Goal: Task Accomplishment & Management: Manage account settings

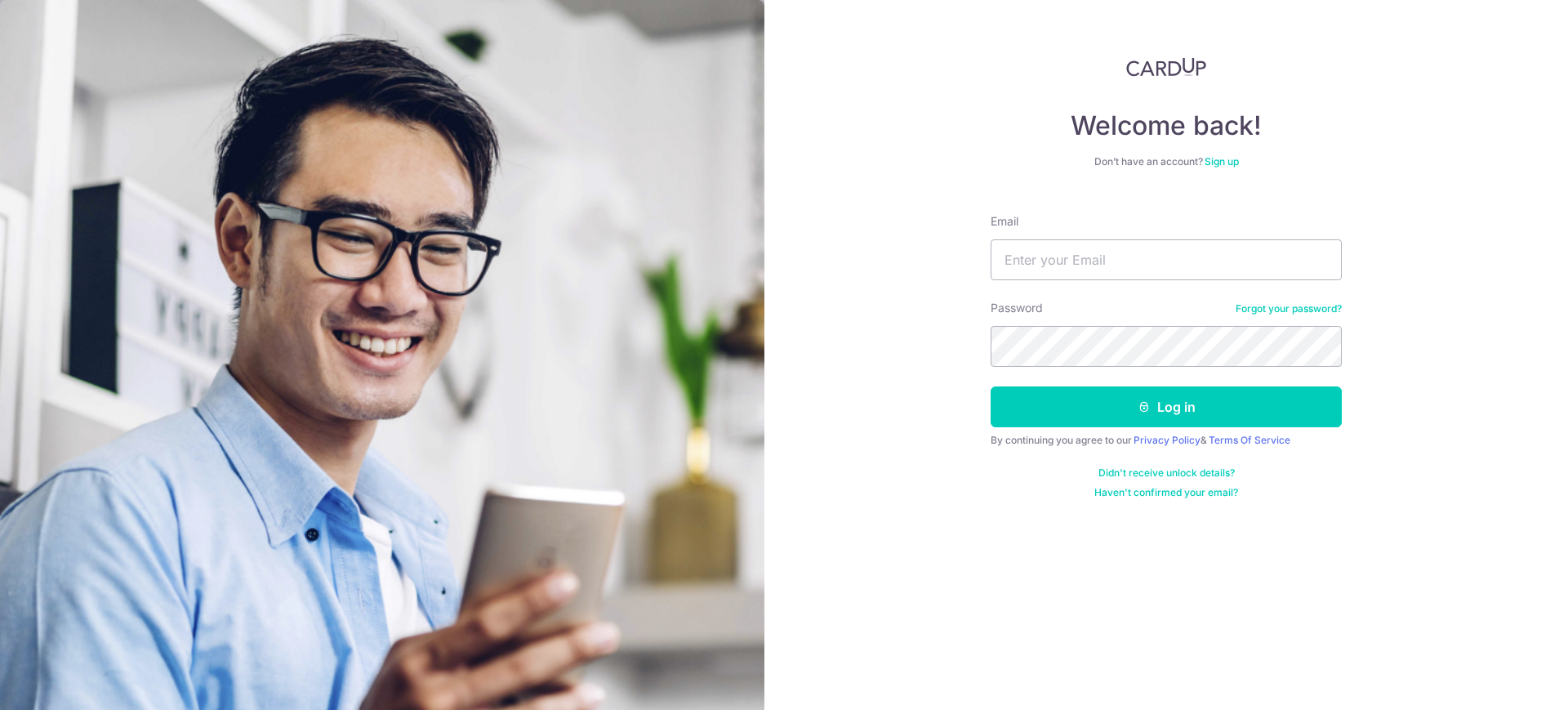
type input "[EMAIL_ADDRESS][DOMAIN_NAME]"
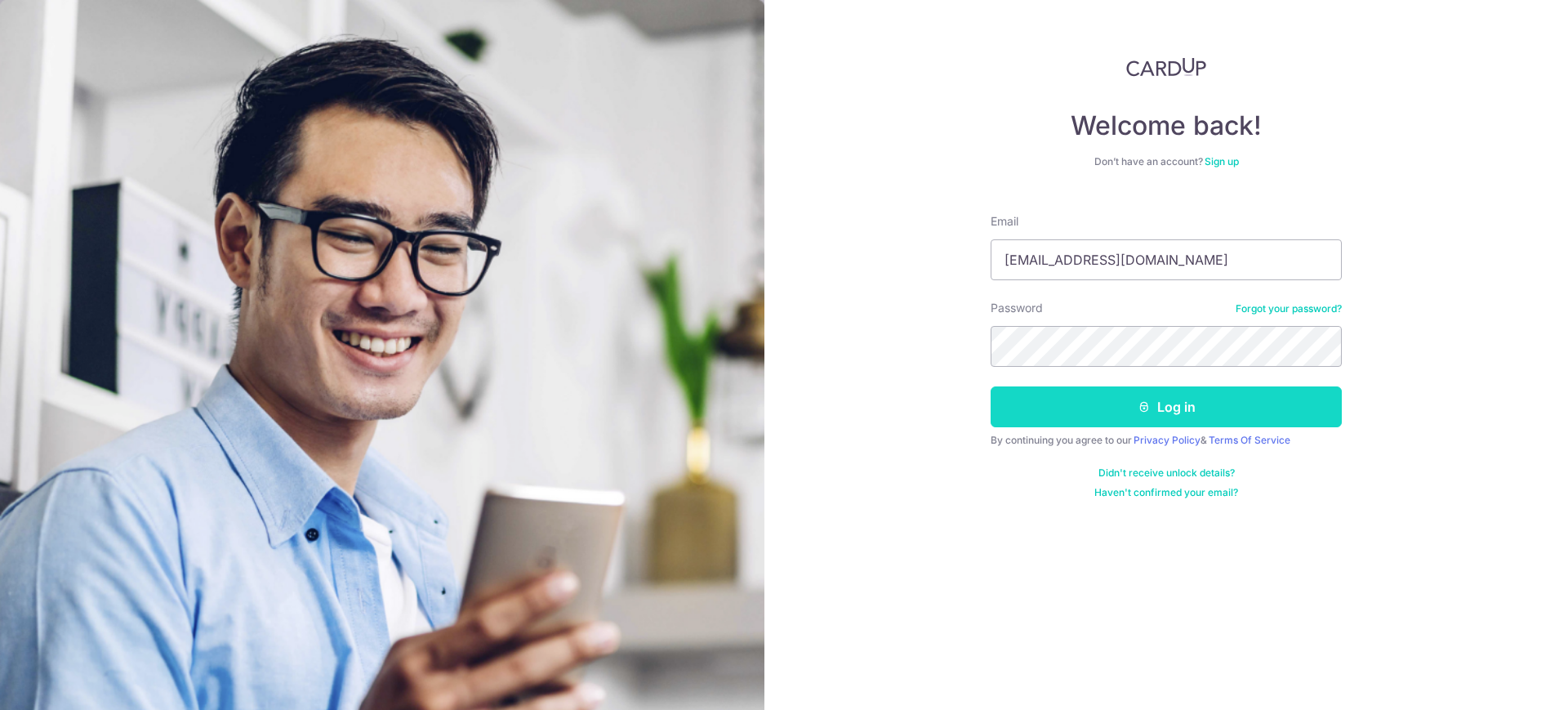
click at [1157, 407] on button "Log in" at bounding box center [1166, 406] width 351 height 41
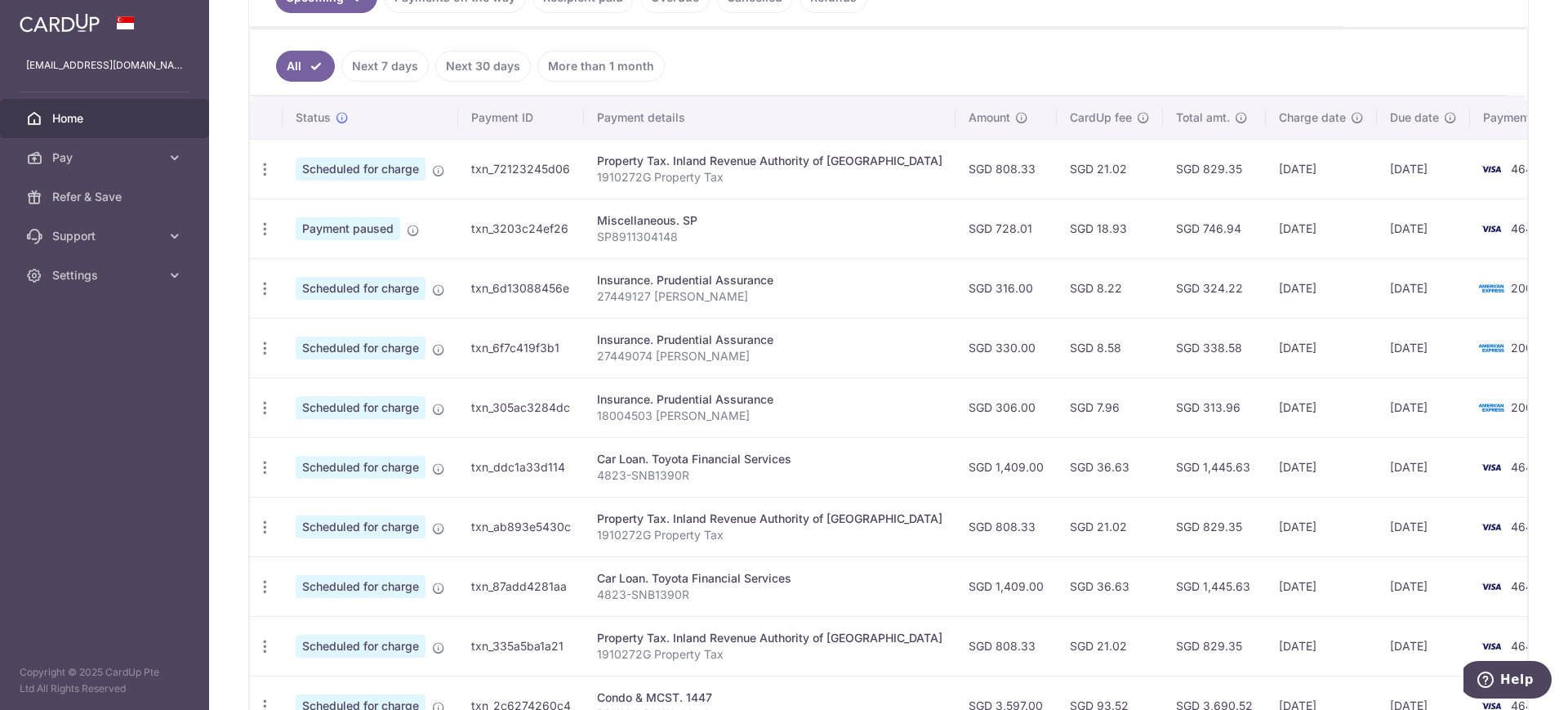
scroll to position [306, 0]
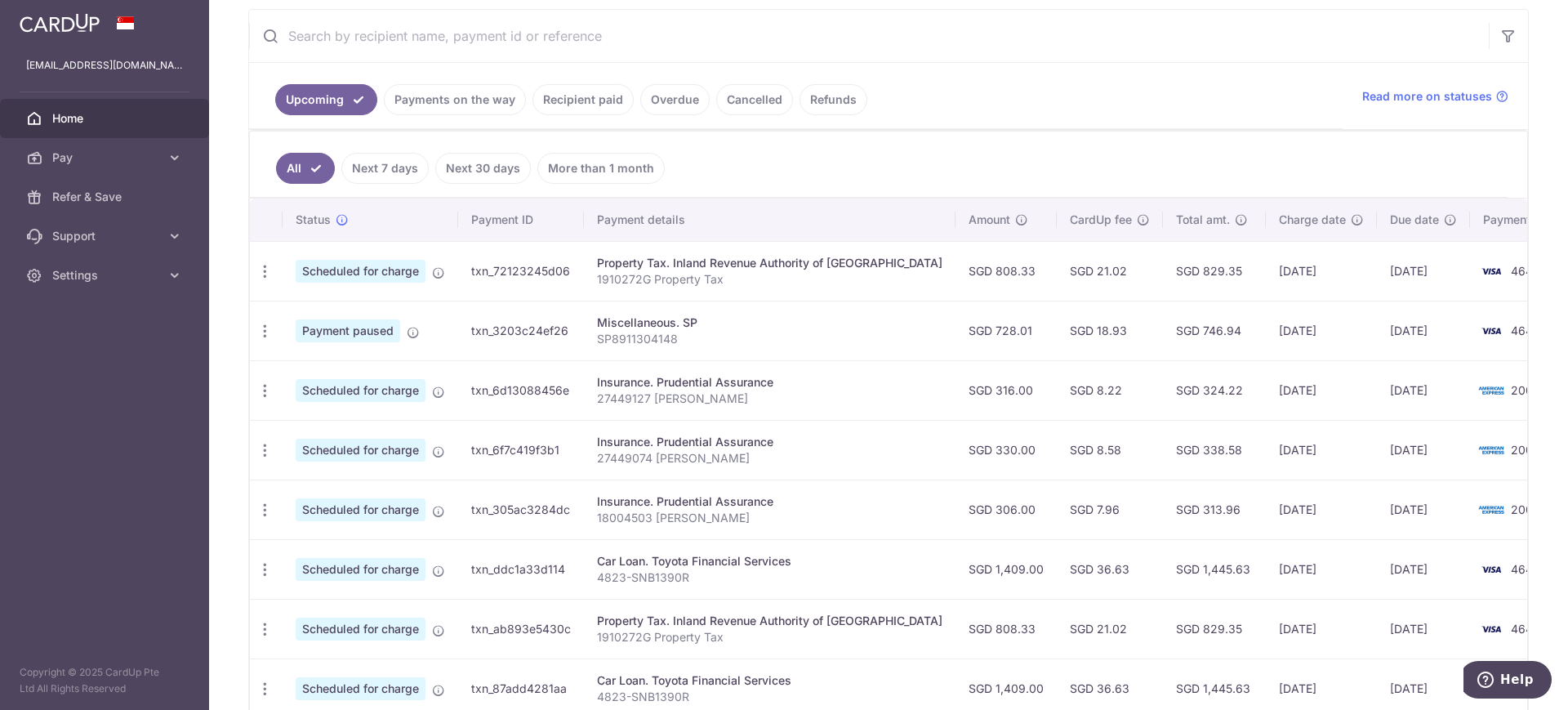
click at [382, 166] on link "Next 7 days" at bounding box center [384, 168] width 87 height 31
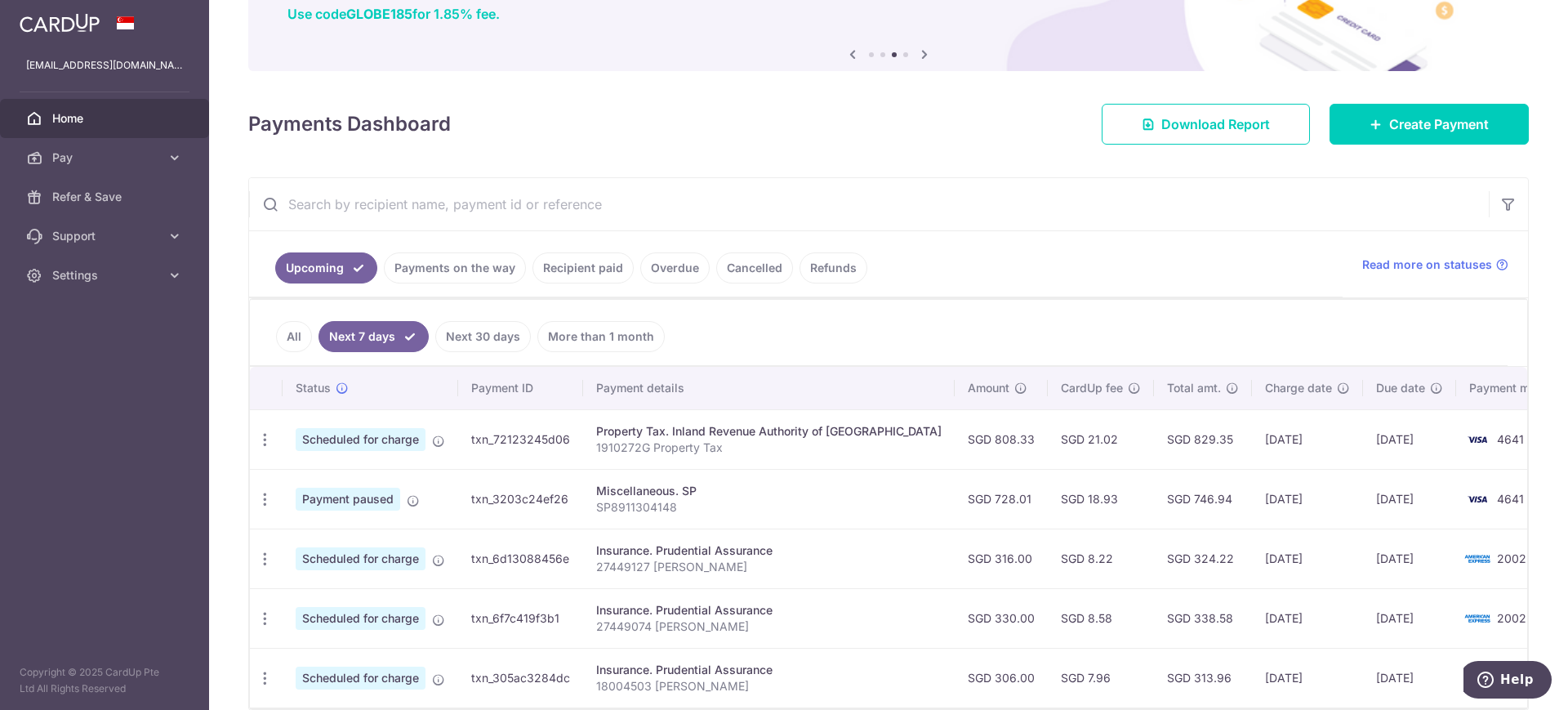
scroll to position [102, 0]
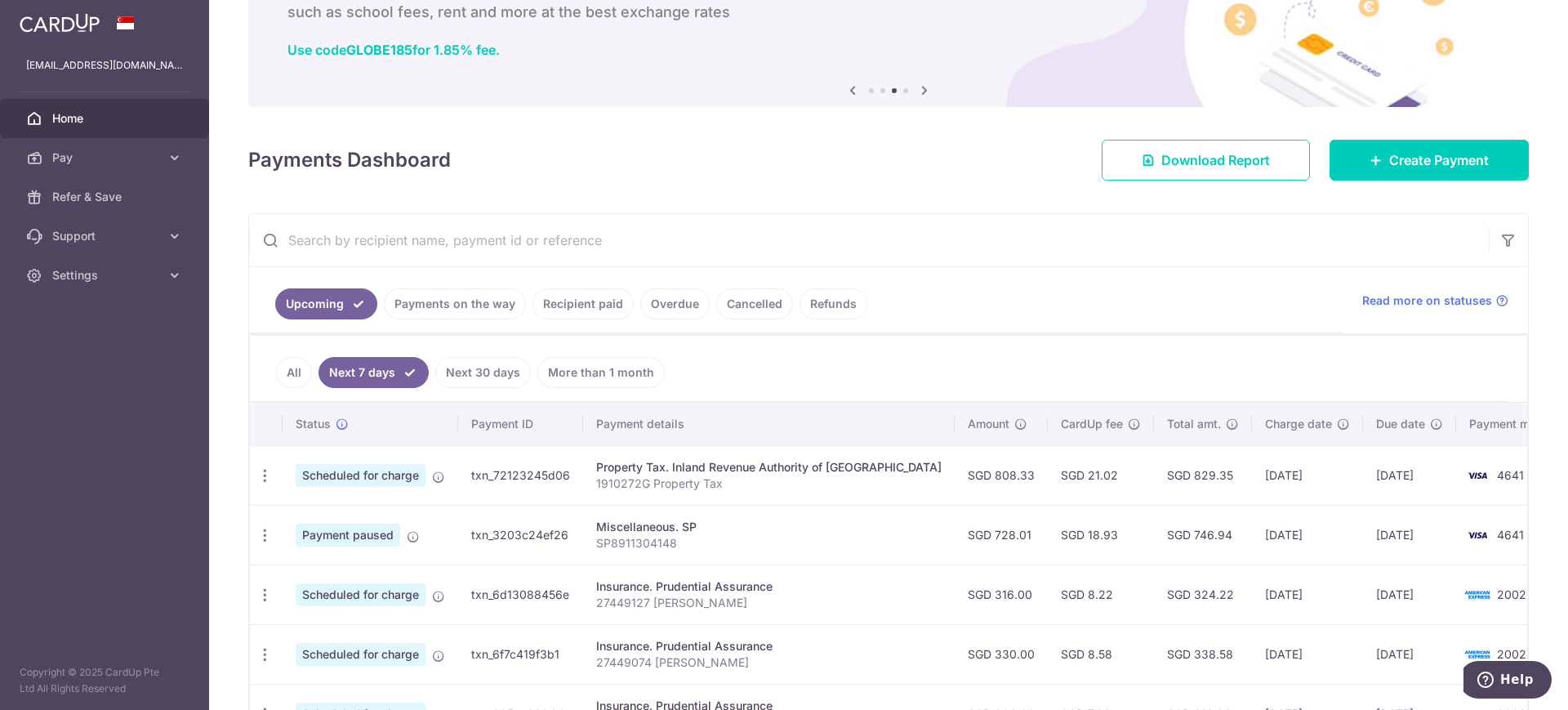
click at [481, 369] on link "Next 30 days" at bounding box center [482, 372] width 96 height 31
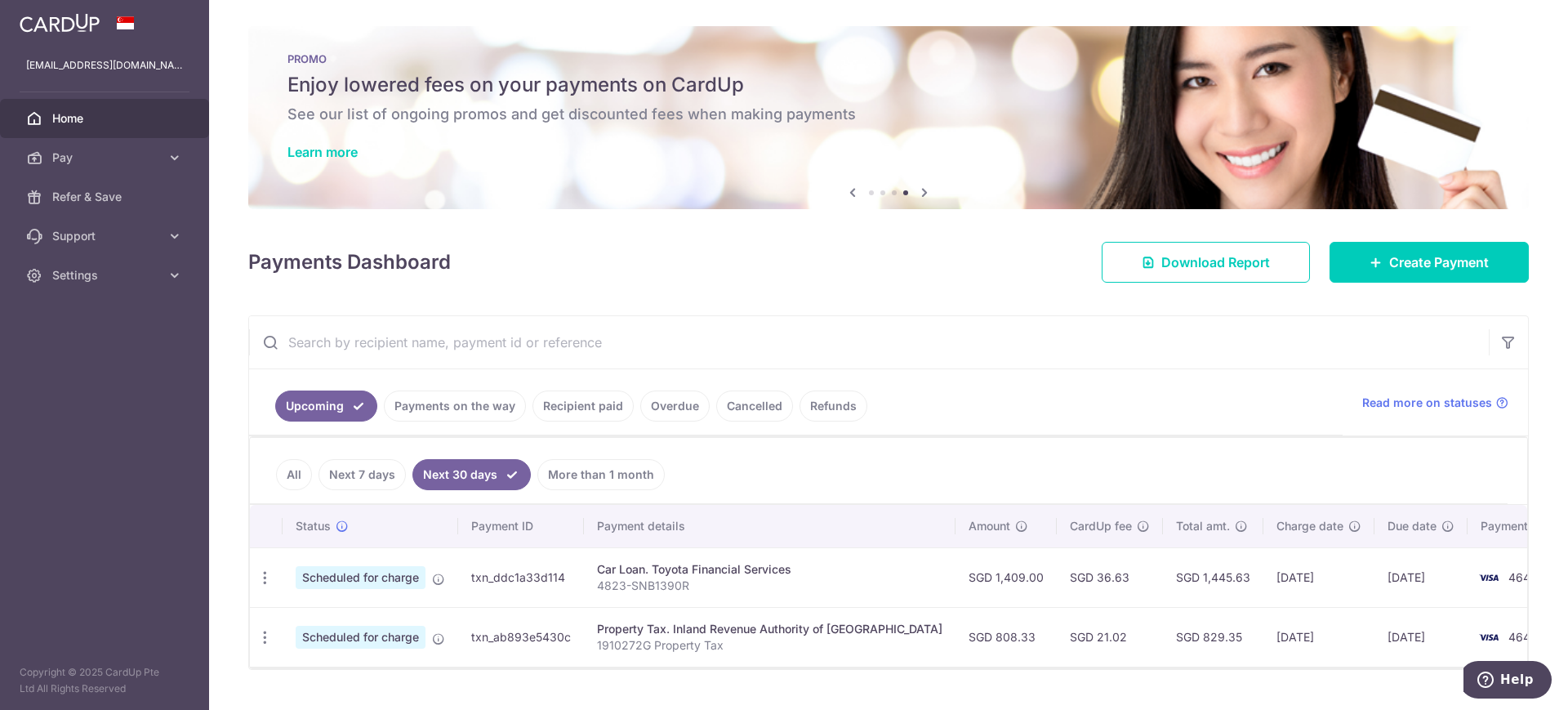
scroll to position [37, 0]
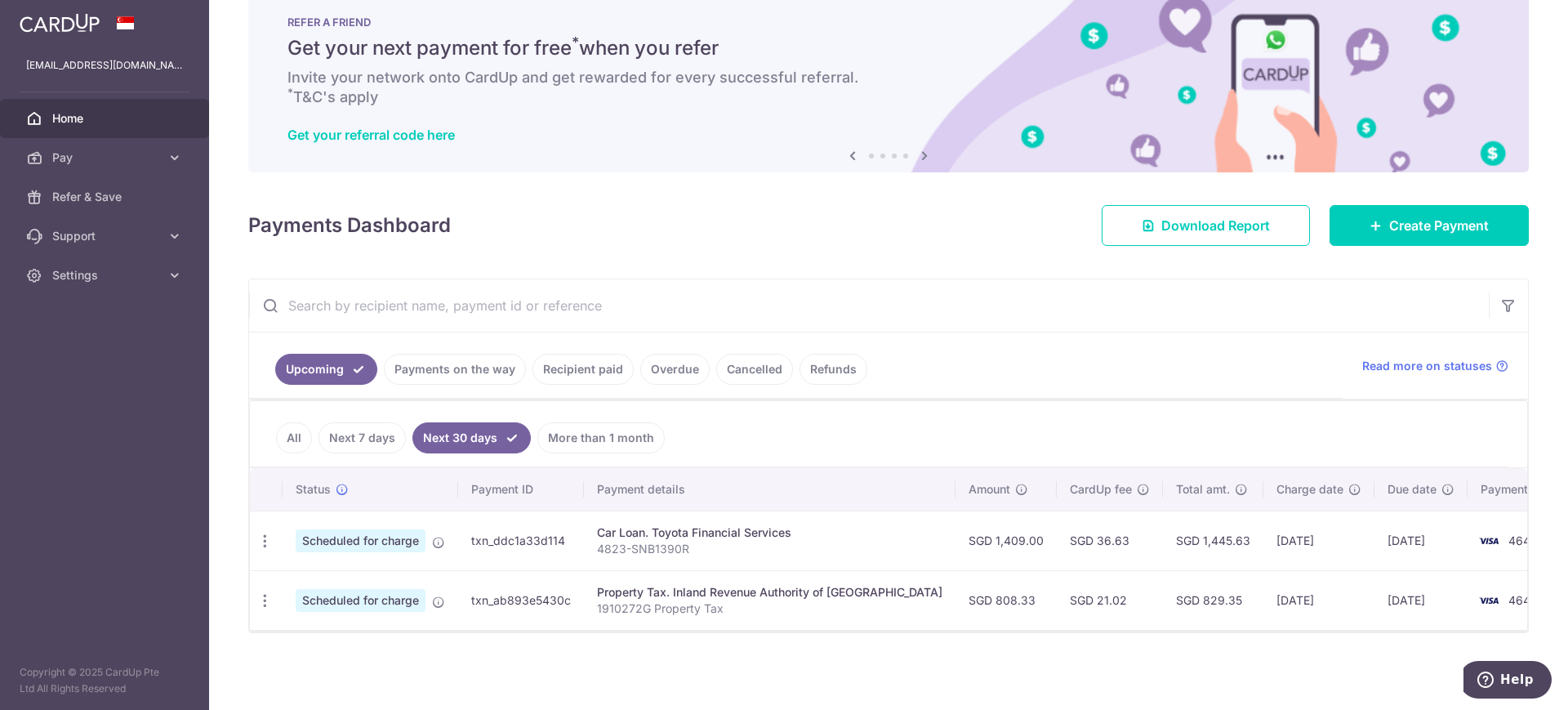
click at [591, 435] on link "More than 1 month" at bounding box center [601, 438] width 127 height 31
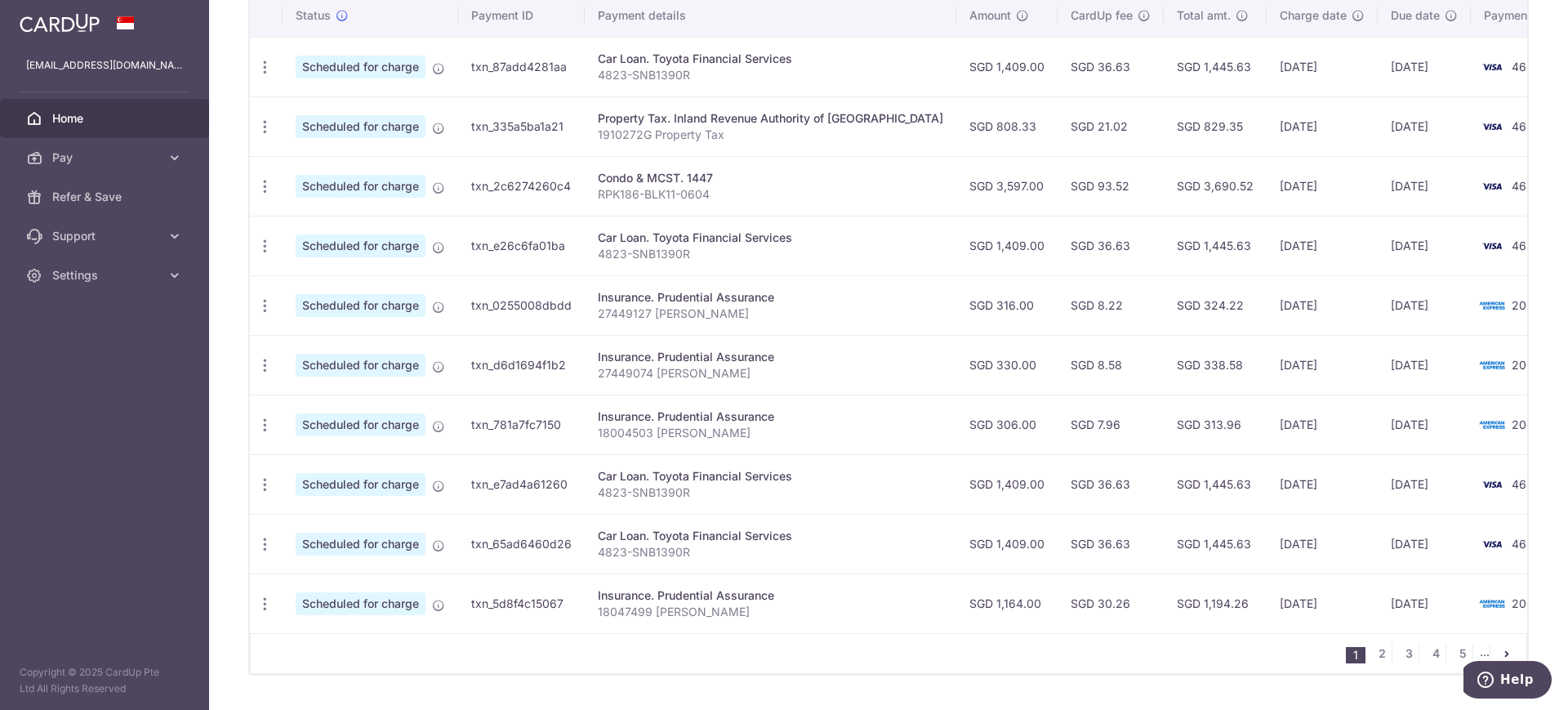
scroll to position [554, 0]
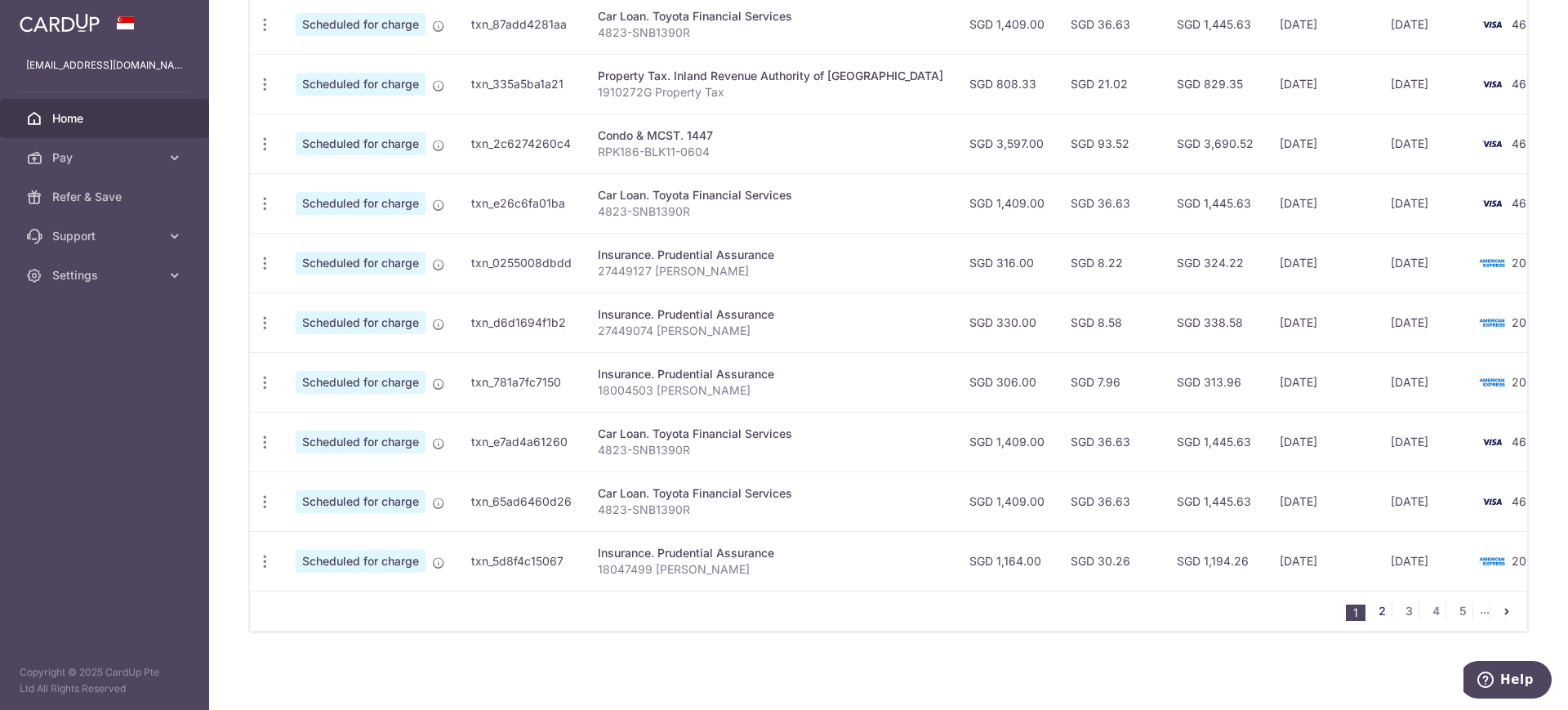
click at [1373, 607] on link "2" at bounding box center [1383, 612] width 20 height 20
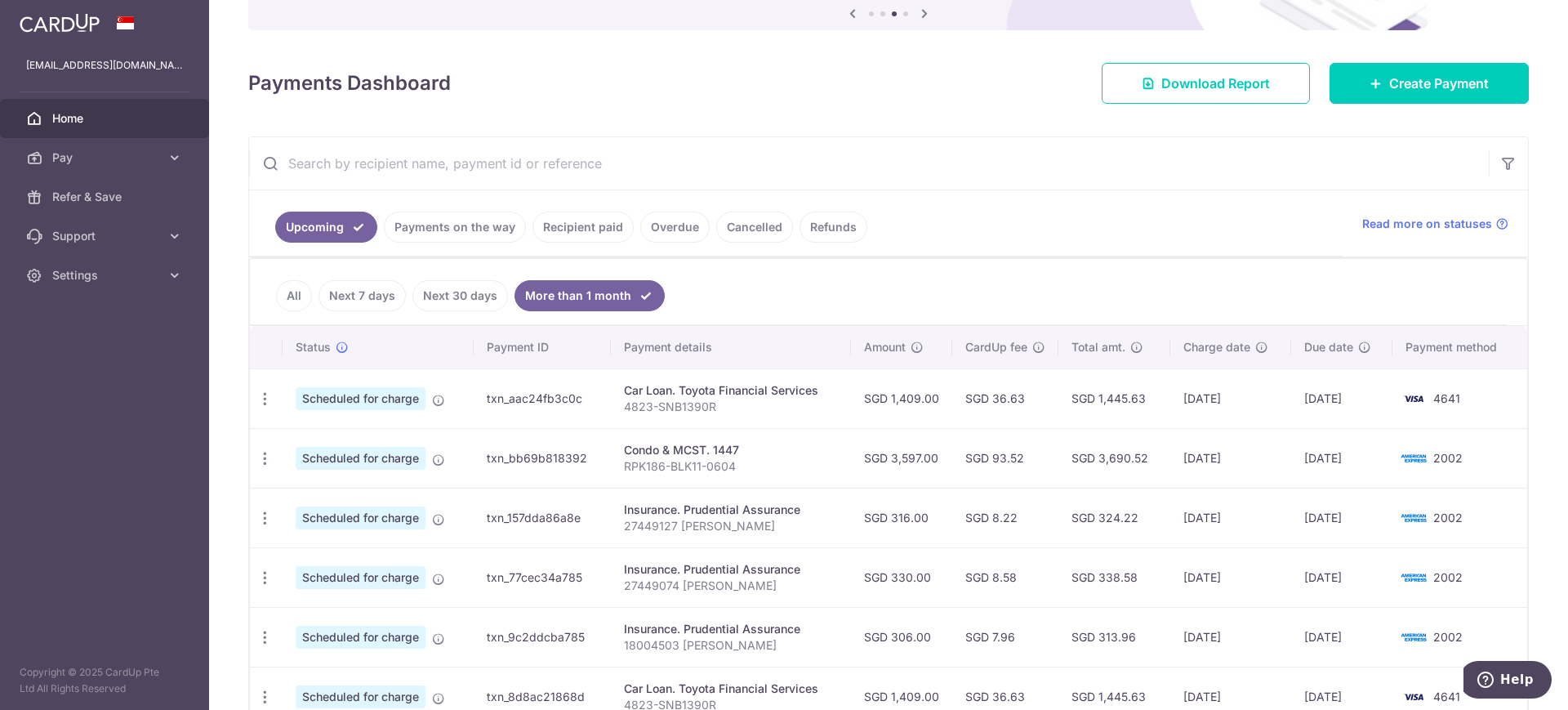
scroll to position [0, 0]
